Goal: Use online tool/utility

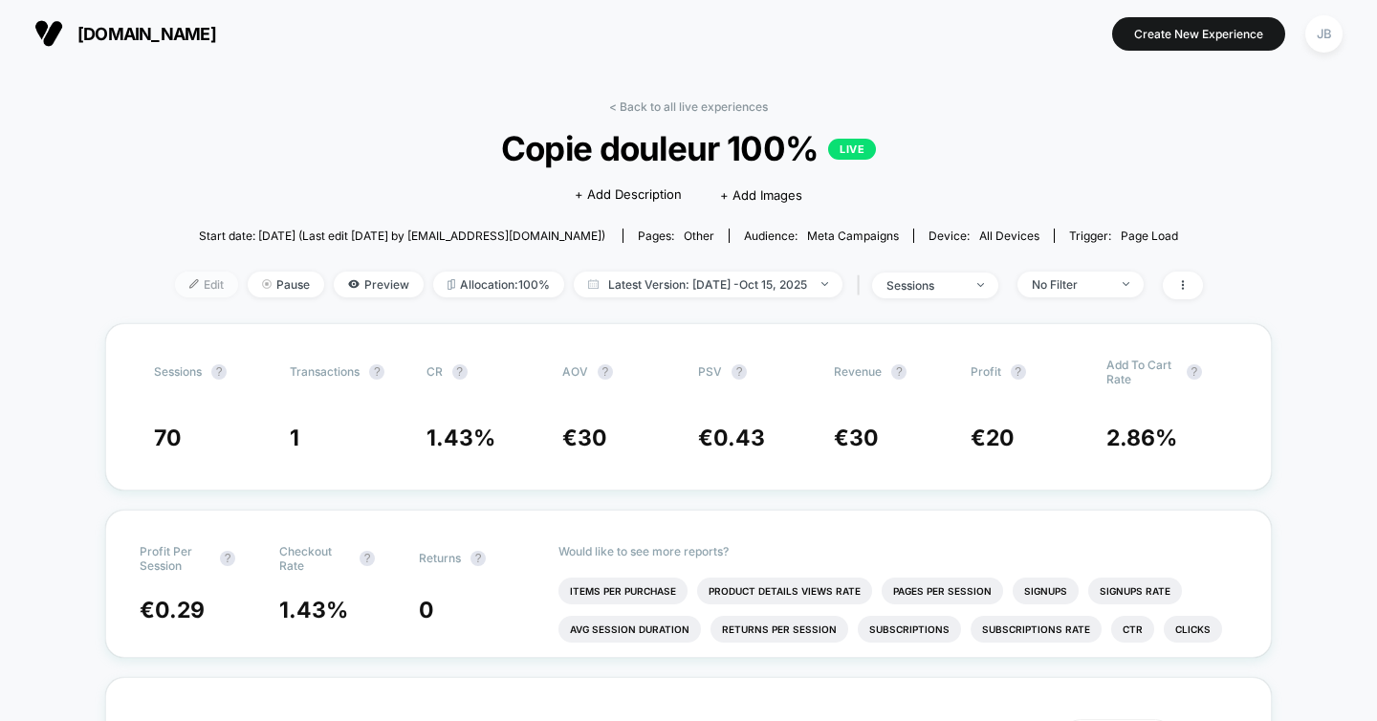
click at [189, 279] on img at bounding box center [194, 284] width 10 height 10
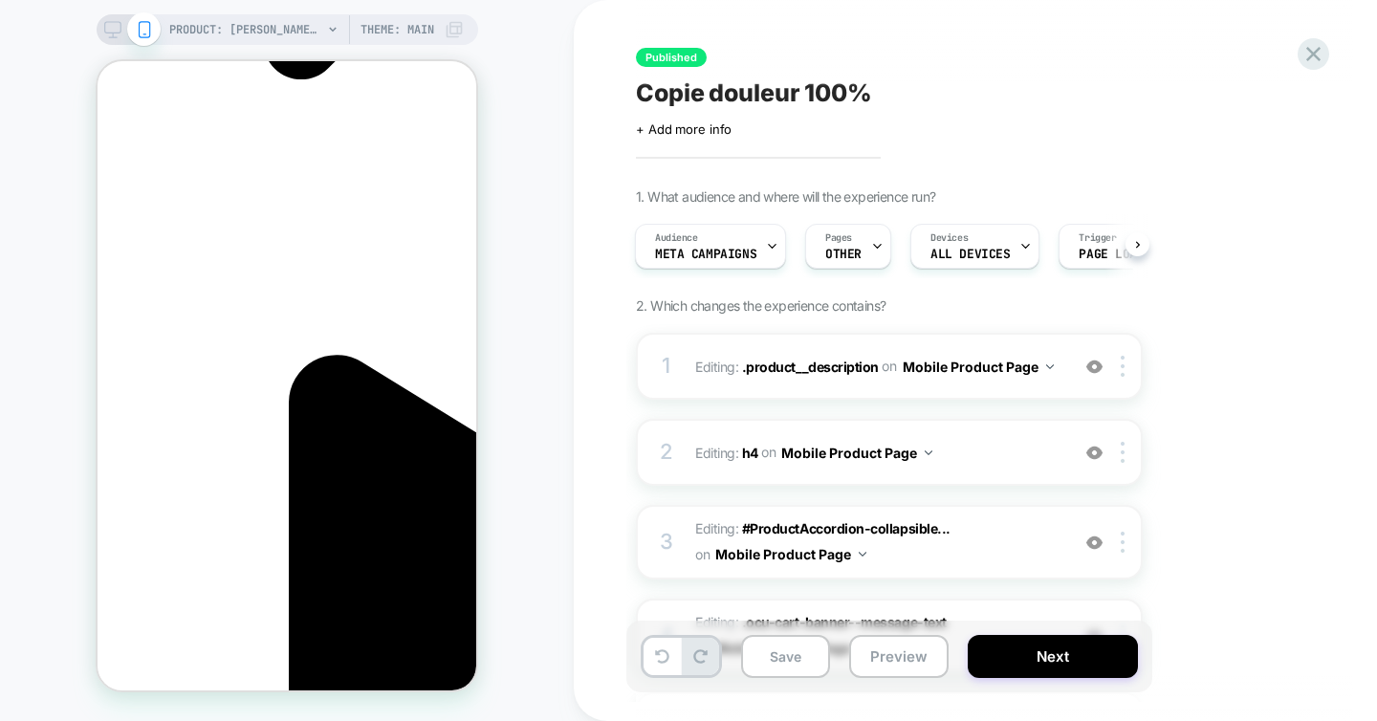
scroll to position [0, 270]
